Goal: Task Accomplishment & Management: Manage account settings

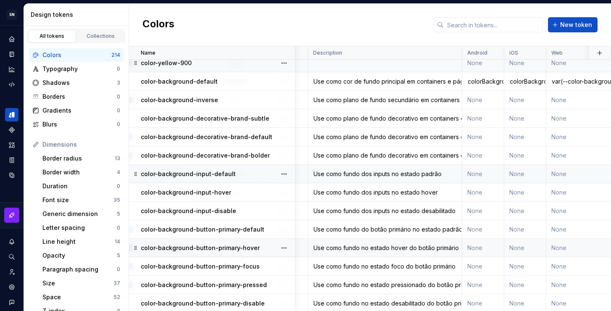
scroll to position [2195, 176]
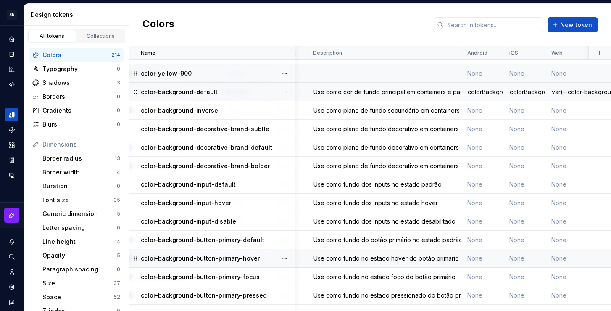
click at [363, 91] on div "Use como cor de fundo principal em containers e páginas." at bounding box center [384, 92] width 153 height 8
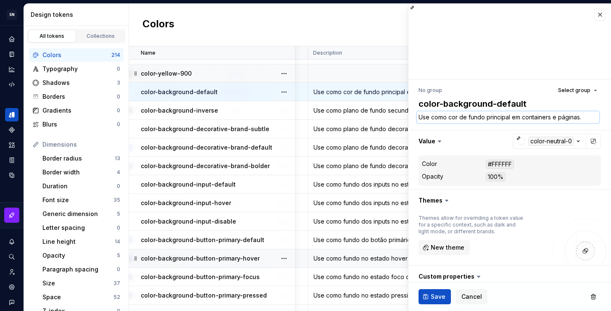
click at [466, 114] on textarea "Use como cor de fundo principal em containers e páginas." at bounding box center [508, 117] width 182 height 12
drag, startPoint x: 483, startPoint y: 117, endPoint x: 412, endPoint y: 116, distance: 71.0
click at [412, 116] on div "No group Select group color-background-default Use como cor de fundo principal …" at bounding box center [509, 235] width 203 height 313
click at [351, 114] on div "Use como plano de fundo secundário em containers e páginas." at bounding box center [384, 110] width 153 height 8
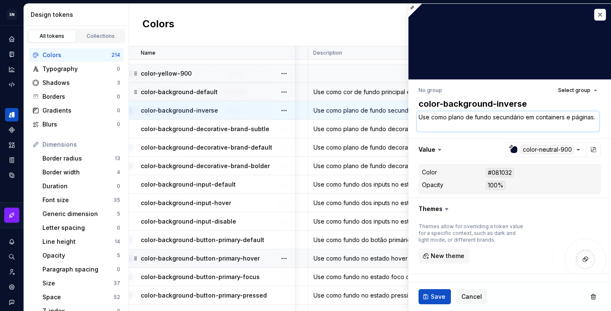
click at [464, 117] on textarea "Use como plano de fundo secundário em containers e páginas." at bounding box center [508, 121] width 182 height 20
click at [489, 117] on textarea "Use como plano de fundo secundário em containers e páginas." at bounding box center [508, 121] width 182 height 20
drag, startPoint x: 489, startPoint y: 117, endPoint x: 416, endPoint y: 113, distance: 72.8
click at [416, 113] on div "No group Select group color-background-inverse Use como plano de fundo secundár…" at bounding box center [509, 239] width 203 height 321
paste textarea "cor"
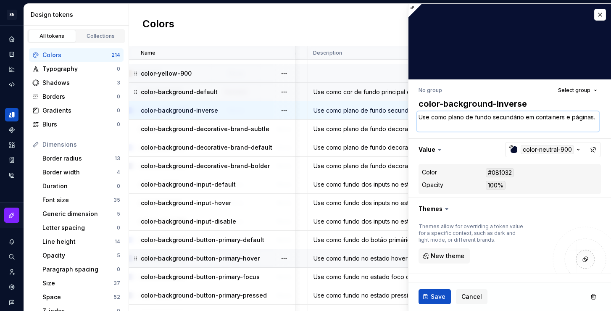
type textarea "*"
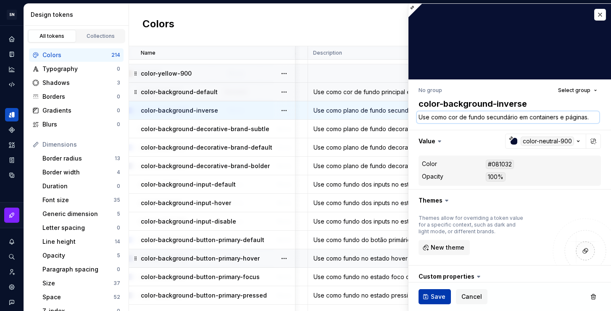
type textarea "Use como cor de fundo secundário em containers e páginas."
click at [436, 300] on span "Save" at bounding box center [438, 296] width 15 height 8
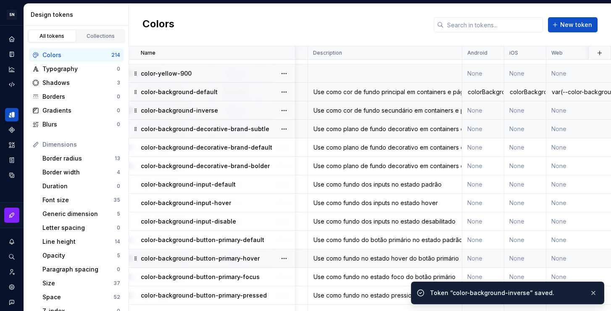
click at [360, 129] on div "Use como plano de fundo decorativo em containers e páginas, quando houver neces…" at bounding box center [384, 129] width 153 height 8
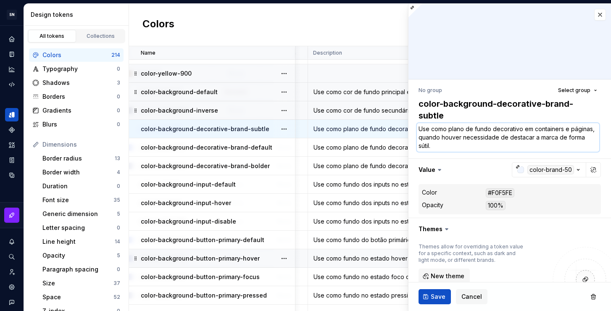
click at [432, 129] on textarea "Use como plano de fundo decorativo em containers e páginas, quando houver neces…" at bounding box center [508, 137] width 182 height 29
click at [469, 129] on textarea "Use como plano de fundo decorativo em containers e páginas, quando houver neces…" at bounding box center [508, 137] width 182 height 29
drag, startPoint x: 490, startPoint y: 129, endPoint x: 431, endPoint y: 128, distance: 59.2
click at [431, 128] on textarea "Use como plano de fundo decorativo em containers e páginas, quando houver neces…" at bounding box center [508, 137] width 182 height 29
paste textarea "Use como cor"
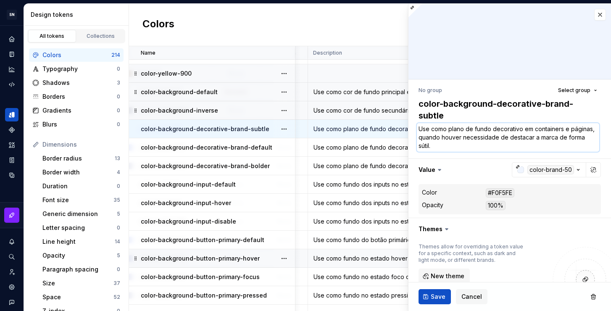
type textarea "*"
drag, startPoint x: 432, startPoint y: 128, endPoint x: 408, endPoint y: 126, distance: 24.0
click at [408, 126] on div "Edit color token No group Select group color-background-decorative-brand-subtle…" at bounding box center [509, 157] width 203 height 308
type textarea "Use como cor de fundo decorativo em containers e páginas, quando houver necessi…"
click at [486, 144] on textarea "Use como cor de fundo decorativo em containers e páginas, quando houver necessi…" at bounding box center [508, 137] width 182 height 29
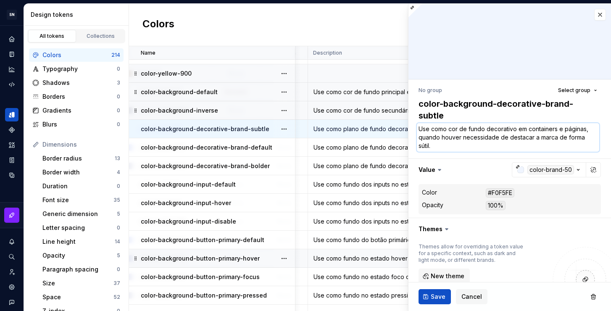
click at [512, 127] on textarea "Use como cor de fundo decorativo em containers e páginas, quando houver necessi…" at bounding box center [508, 137] width 182 height 29
type textarea "*"
click at [478, 148] on textarea "Use como cor de fundo decorativa em containers e páginas, quando houver necessi…" at bounding box center [508, 137] width 182 height 29
type textarea "Use como cor de fundo decorativa em containers e páginas, quando houver necessi…"
click at [438, 297] on span "Save" at bounding box center [438, 296] width 15 height 8
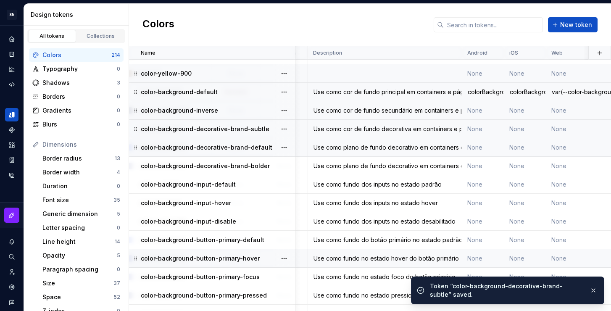
click at [359, 147] on div "Use como plano de fundo decorativo em containers e páginas, quando houver neces…" at bounding box center [384, 147] width 153 height 8
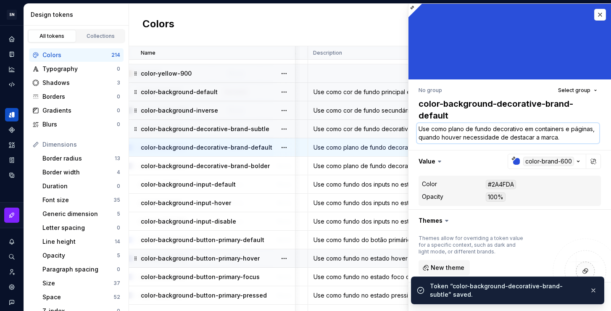
click at [487, 132] on textarea "Use como plano de fundo decorativo em containers e páginas, quando houver neces…" at bounding box center [508, 133] width 182 height 20
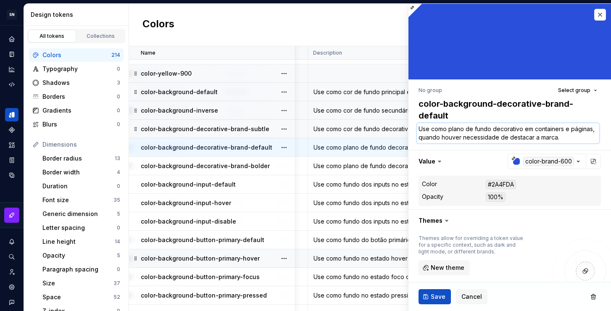
click at [582, 135] on textarea "Use como plano de fundo decorativo em containers e páginas, quando houver neces…" at bounding box center [508, 133] width 182 height 20
drag, startPoint x: 489, startPoint y: 129, endPoint x: 401, endPoint y: 129, distance: 88.2
click at [401, 129] on body "SN Céu Design System S Design system data Design tokens All tokens Collections …" at bounding box center [305, 155] width 611 height 311
paste textarea "cor"
type textarea "*"
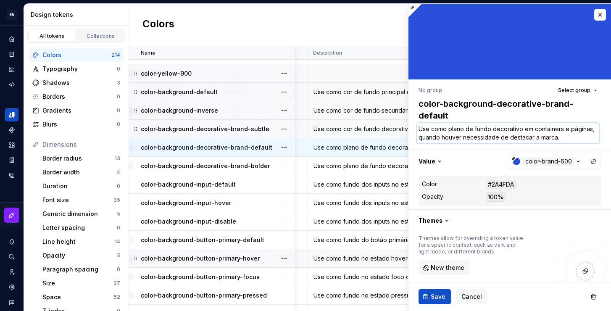
type textarea "Use como cor de fundo decorativo em containers e páginas, quando houver necessi…"
click at [513, 129] on textarea "Use como cor de fundo decorativo em containers e páginas, quando houver necessi…" at bounding box center [508, 133] width 182 height 20
type textarea "*"
type textarea "Use como cor de fundo decorativa em containers e páginas, quando houver necessi…"
click at [440, 297] on span "Save" at bounding box center [438, 296] width 15 height 8
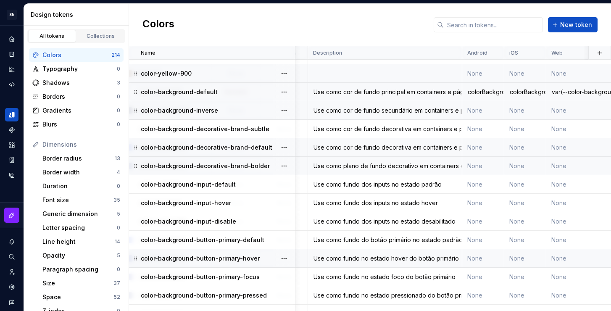
click at [383, 165] on div "Use como plano de fundo decorativo em containers e páginas, quando houver neces…" at bounding box center [384, 166] width 153 height 8
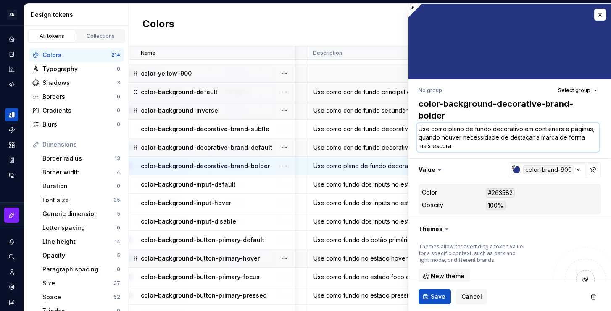
click at [454, 128] on textarea "Use como plano de fundo decorativo em containers e páginas, quando houver neces…" at bounding box center [508, 137] width 182 height 29
click at [492, 129] on textarea "Use como plano de fundo decorativo em containers e páginas, quando houver neces…" at bounding box center [508, 137] width 182 height 29
drag, startPoint x: 490, startPoint y: 128, endPoint x: 395, endPoint y: 128, distance: 94.5
click at [395, 128] on body "SN Céu Design System S Design system data Design tokens All tokens Collections …" at bounding box center [305, 155] width 611 height 311
paste textarea "cor"
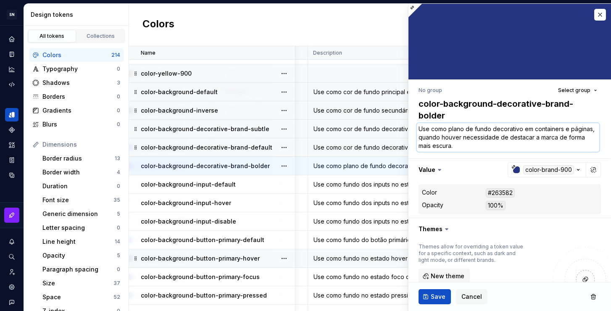
type textarea "*"
type textarea "Use como cor de fundo decorativo em containers e páginas, quando houver necessi…"
click at [513, 130] on textarea "Use como cor de fundo decorativo em containers e páginas, quando houver necessi…" at bounding box center [508, 137] width 182 height 29
type textarea "*"
type textarea "Use como cor de fundo decorativa em containers e páginas, quando houver necessi…"
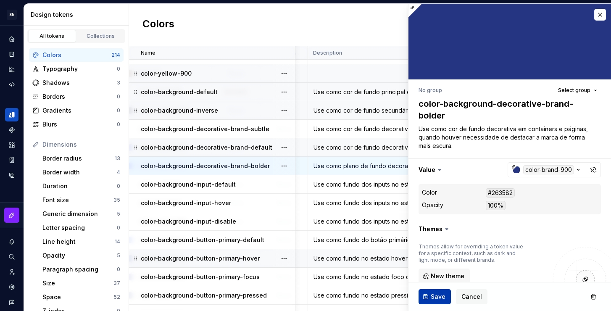
click at [437, 297] on span "Save" at bounding box center [438, 296] width 15 height 8
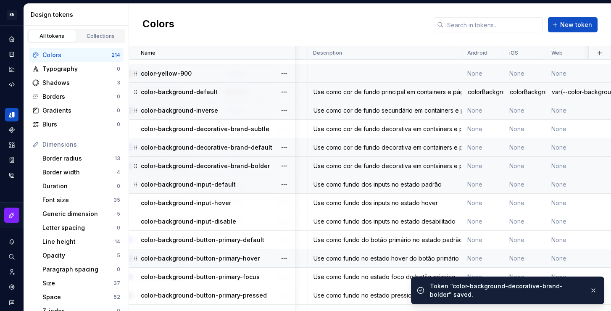
click at [403, 184] on div "Use como fundo dos inputs no estado padrão" at bounding box center [384, 184] width 153 height 8
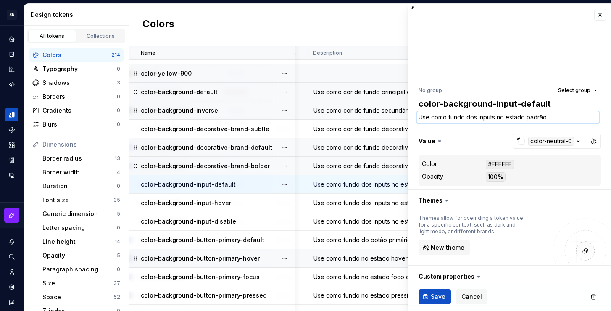
click at [452, 118] on textarea "Use como fundo dos inputs no estado padrão" at bounding box center [508, 117] width 182 height 12
click at [463, 117] on textarea "Use como fundo dos inputs no estado padrão" at bounding box center [508, 117] width 182 height 12
drag, startPoint x: 464, startPoint y: 117, endPoint x: 411, endPoint y: 116, distance: 53.4
click at [411, 116] on div "No group Select group color-background-input-default Use como fundo dos inputs …" at bounding box center [509, 235] width 203 height 313
paste textarea "cor de"
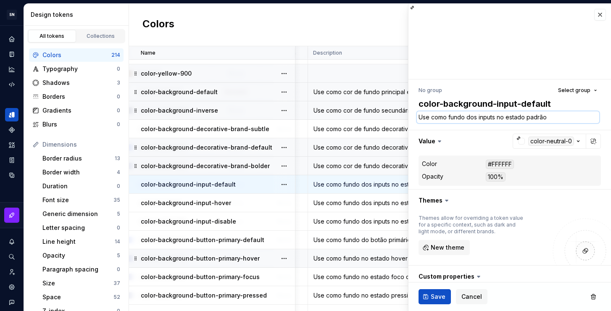
type textarea "*"
type textarea "Use como cor de fundo dos inputs no estado padrão"
click at [438, 296] on span "Save" at bounding box center [438, 296] width 15 height 8
click at [372, 203] on div "Use como fundo dos inputs no estado hover" at bounding box center [384, 203] width 153 height 8
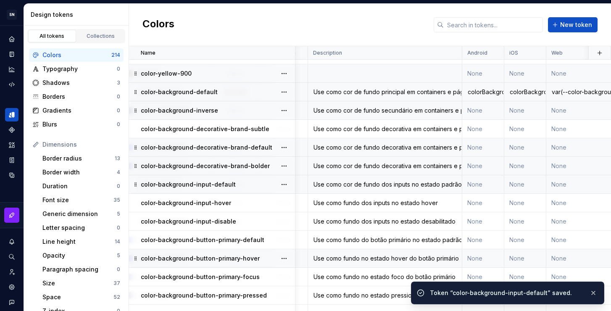
click at [372, 203] on div "Use como fundo dos inputs no estado hover" at bounding box center [384, 203] width 153 height 8
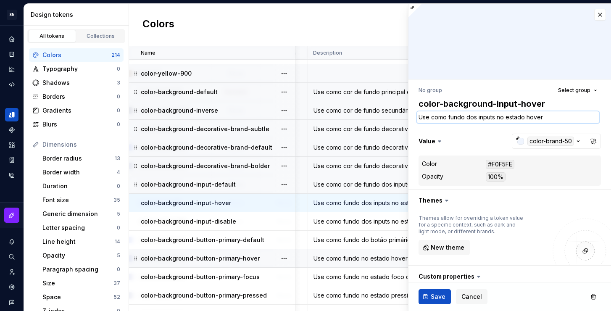
click at [458, 116] on textarea "Use como fundo dos inputs no estado hover" at bounding box center [508, 117] width 182 height 12
drag, startPoint x: 465, startPoint y: 116, endPoint x: 394, endPoint y: 117, distance: 70.6
click at [394, 117] on body "SN Céu Design System S Design system data Design tokens All tokens Collections …" at bounding box center [305, 155] width 611 height 311
paste textarea "cor de"
type textarea "*"
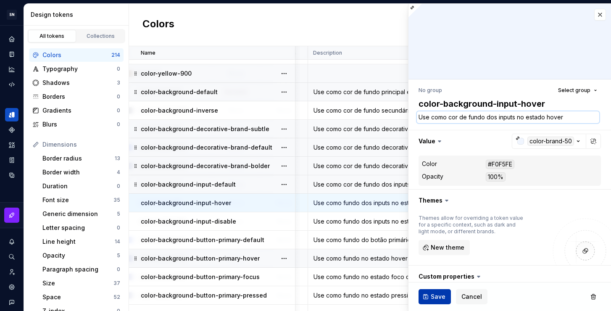
type textarea "Use como cor de fundo dos inputs no estado hover"
click at [434, 295] on span "Save" at bounding box center [438, 296] width 15 height 8
type textarea "*"
